Goal: Information Seeking & Learning: Understand process/instructions

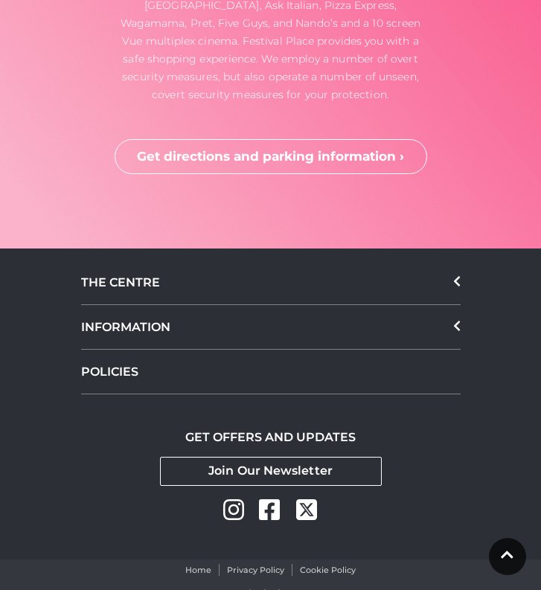
scroll to position [3124, 0]
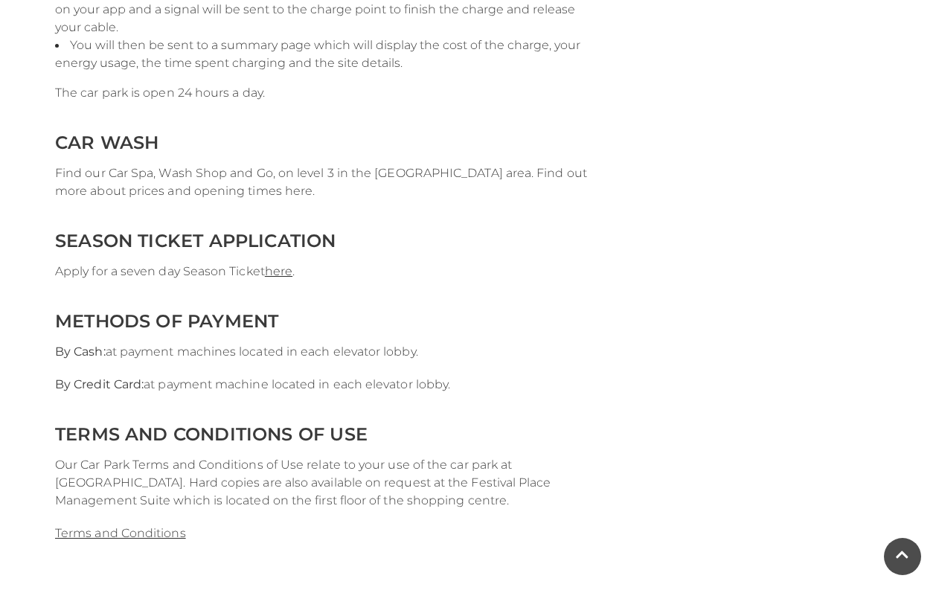
scroll to position [2979, 0]
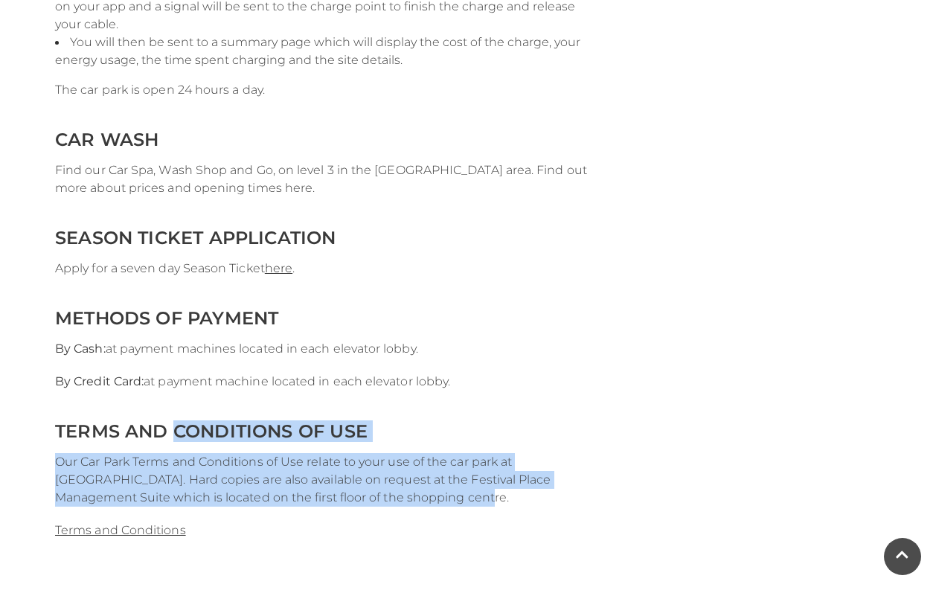
drag, startPoint x: 402, startPoint y: 493, endPoint x: 178, endPoint y: 441, distance: 230.0
click at [459, 484] on span "Our Car Park Terms and Conditions of Use relate to your use of the car park at …" at bounding box center [303, 480] width 496 height 50
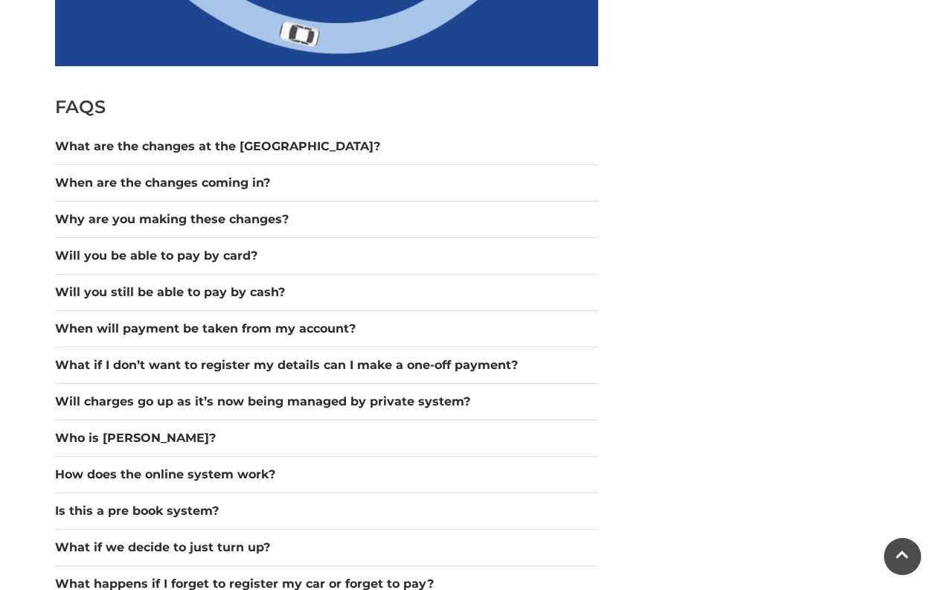
scroll to position [1218, 0]
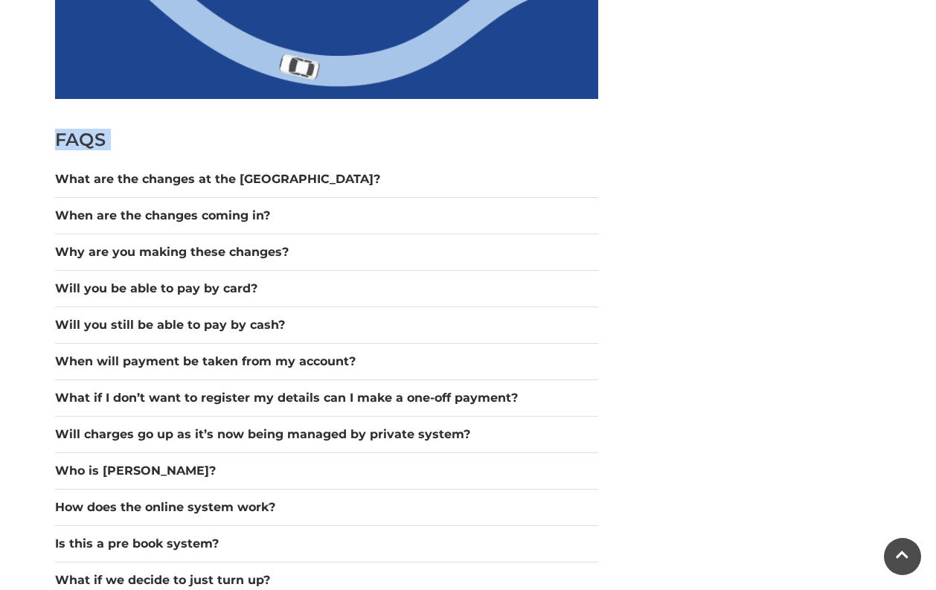
drag, startPoint x: 368, startPoint y: 493, endPoint x: 45, endPoint y: 131, distance: 486.0
copy div "LORE Ipsu dol sit ametcon ad eli sed doei? Tem incidid utl etdolore ma aliquae …"
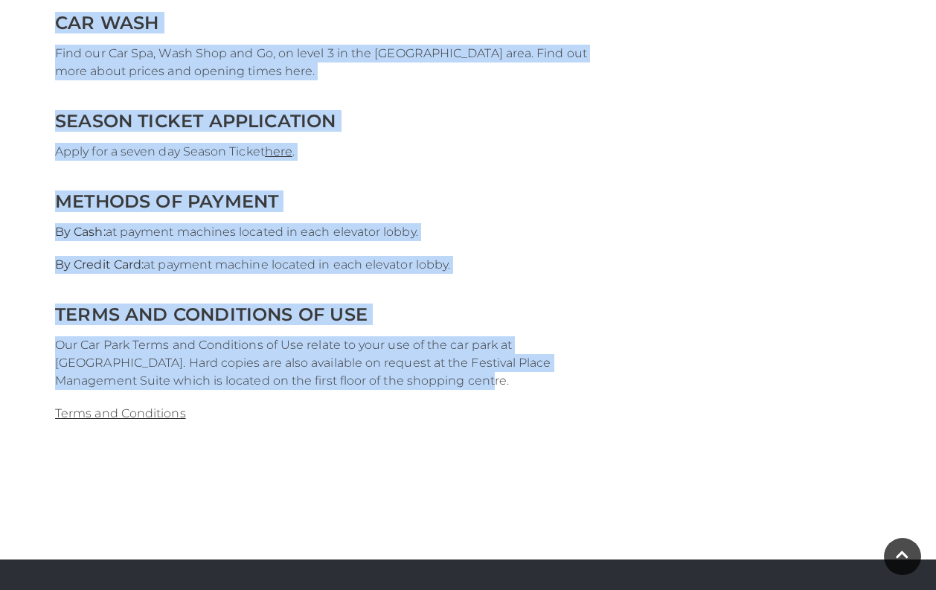
scroll to position [2932, 0]
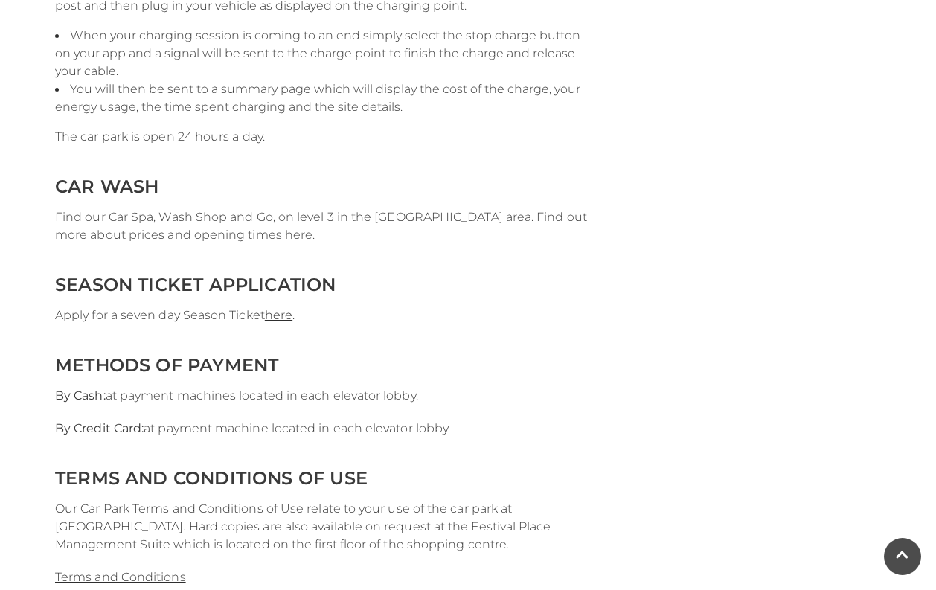
click at [444, 286] on h2 "SEASON TICKET APPLICATION" at bounding box center [326, 285] width 543 height 22
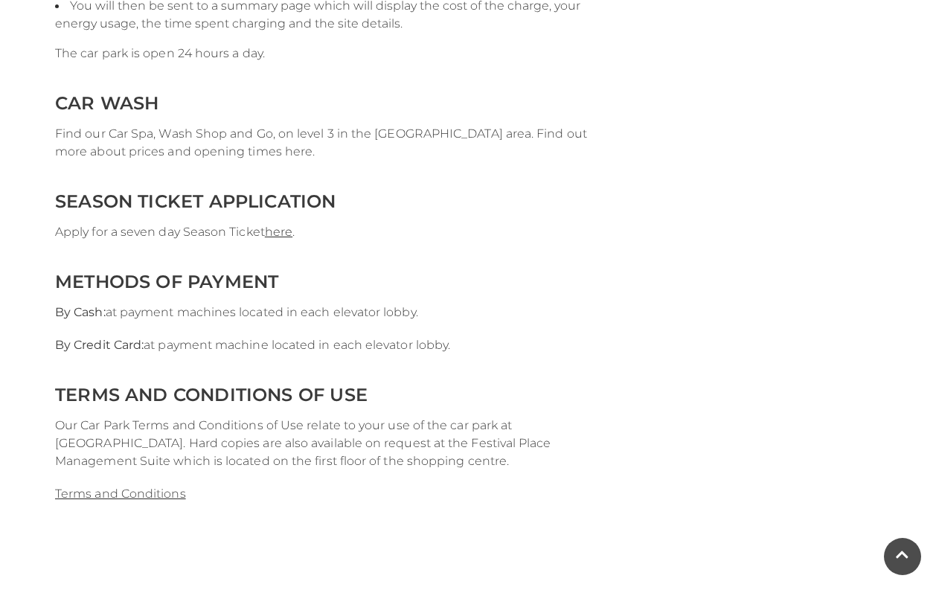
scroll to position [3019, 0]
